Goal: Information Seeking & Learning: Understand process/instructions

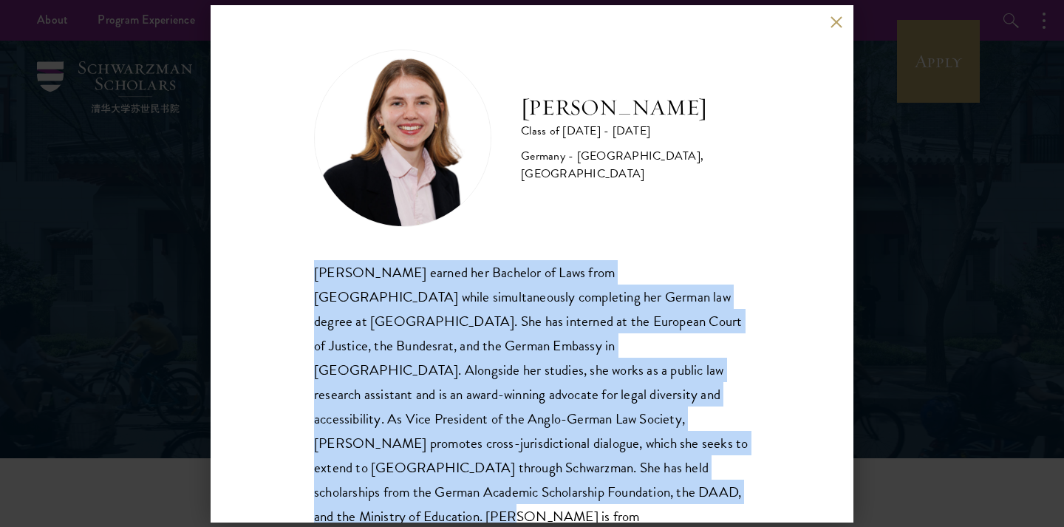
scroll to position [26, 0]
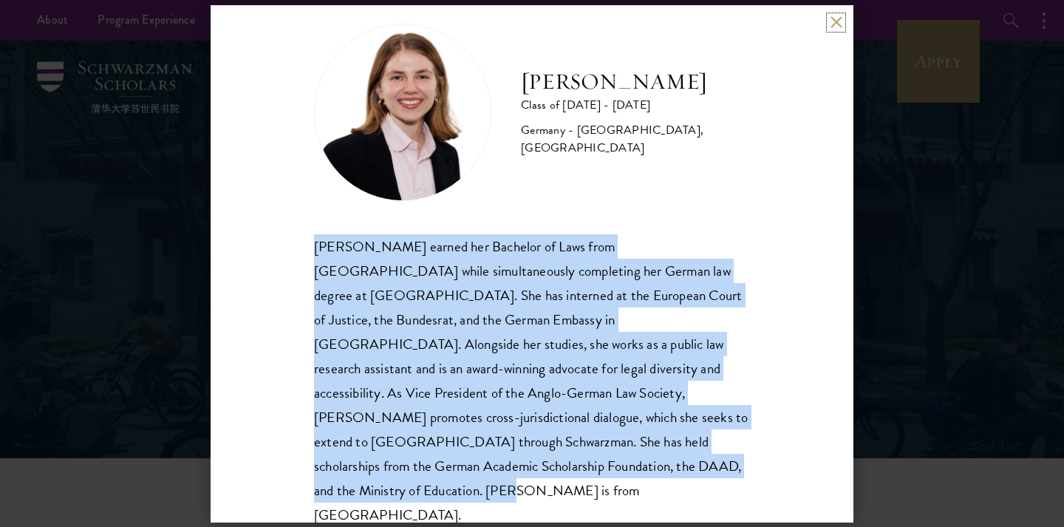
click at [833, 20] on button at bounding box center [836, 22] width 13 height 13
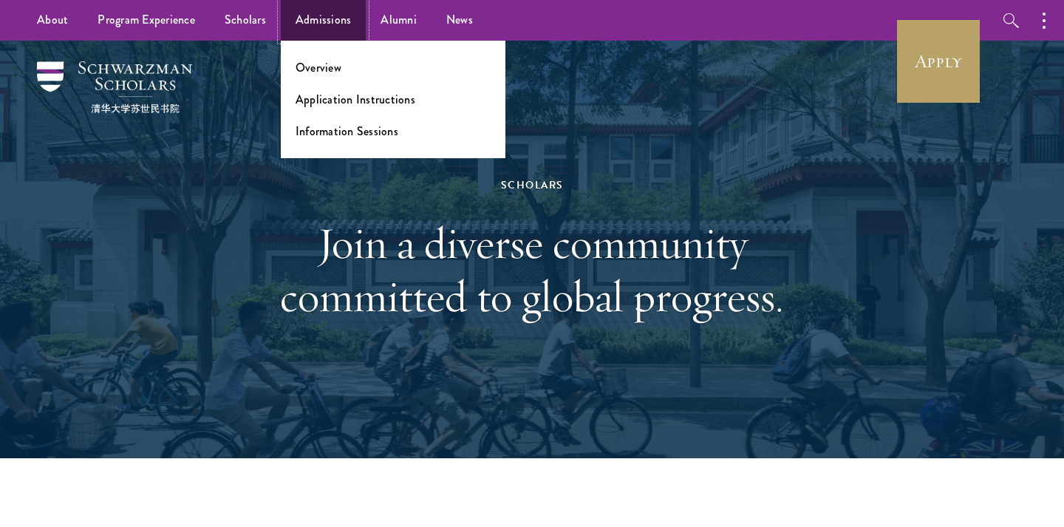
click at [313, 21] on link "Admissions" at bounding box center [324, 20] width 86 height 41
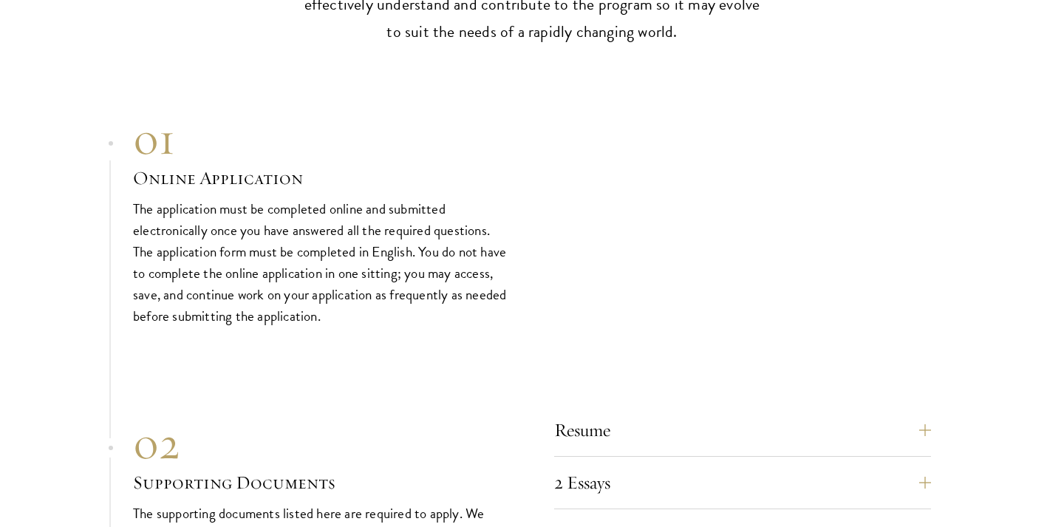
scroll to position [4826, 0]
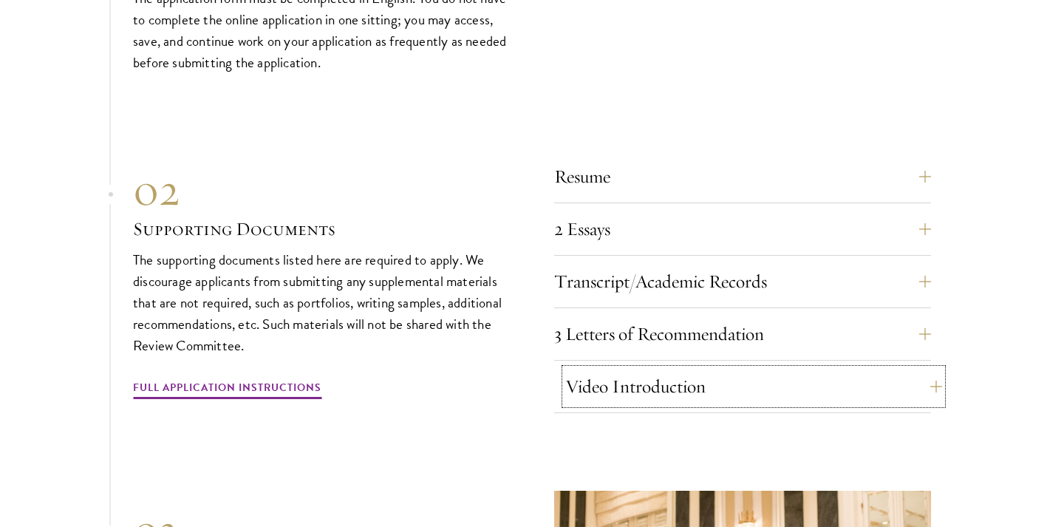
click at [740, 381] on button "Video Introduction" at bounding box center [753, 386] width 377 height 35
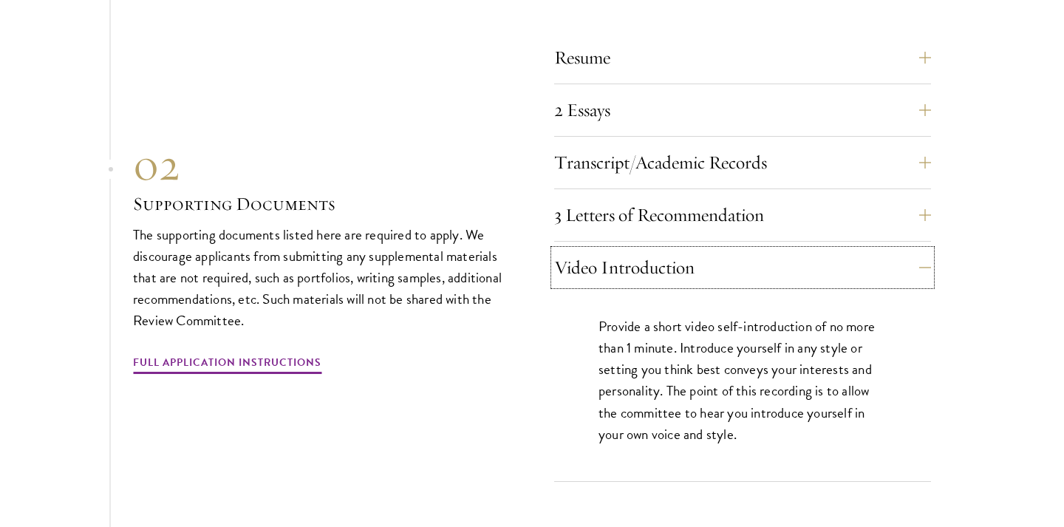
scroll to position [4956, 0]
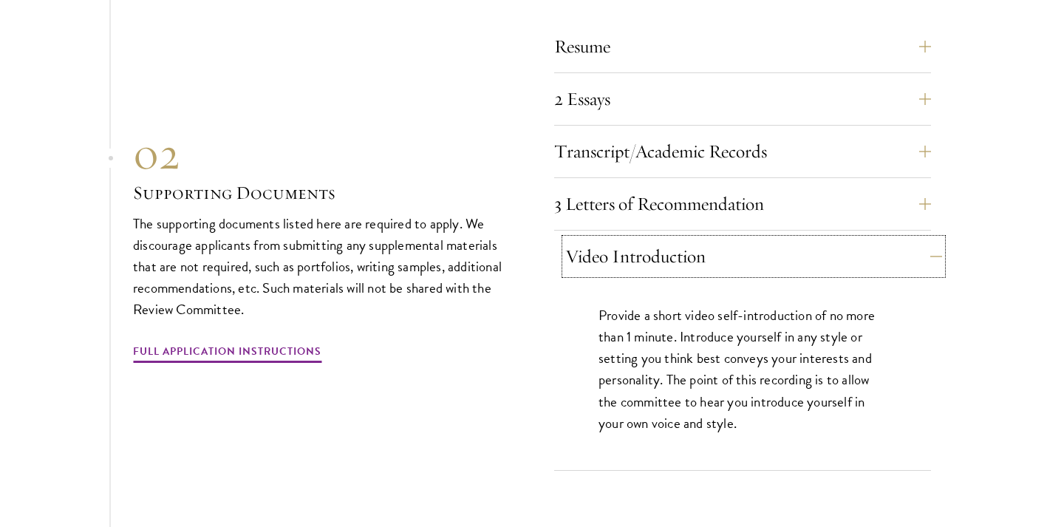
click at [793, 244] on button "Video Introduction" at bounding box center [753, 256] width 377 height 35
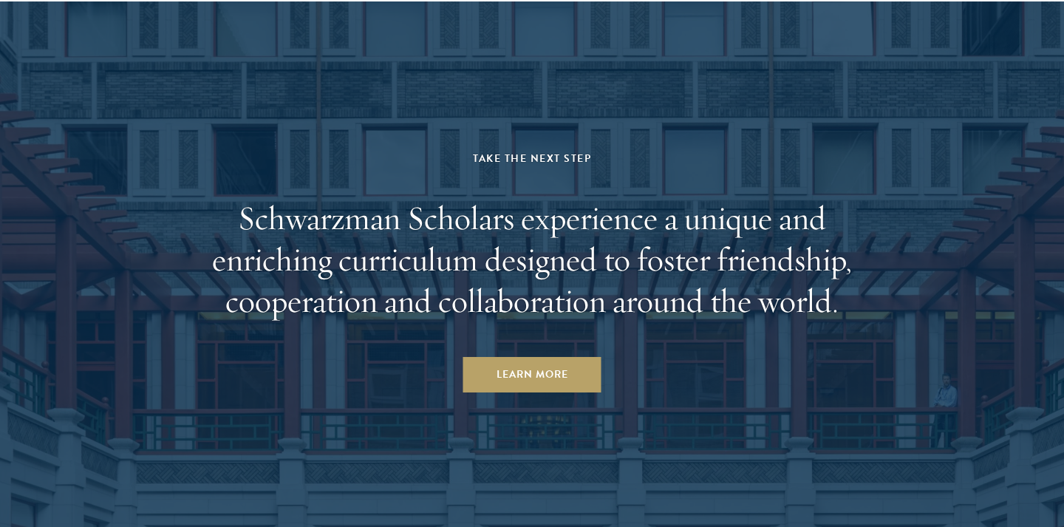
scroll to position [7369, 0]
